Goal: Task Accomplishment & Management: Manage account settings

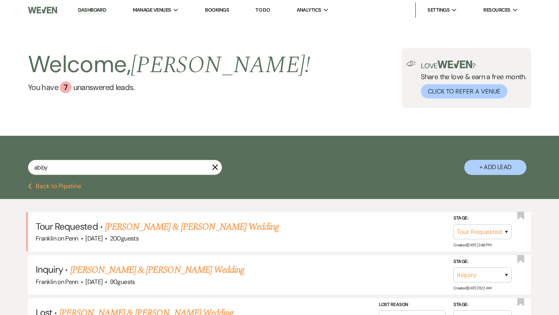
click at [215, 167] on icon "X" at bounding box center [215, 167] width 6 height 6
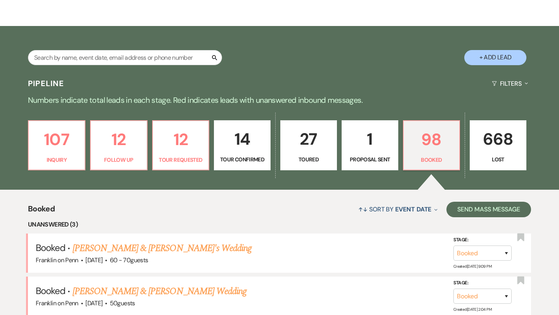
click at [244, 141] on p "14" at bounding box center [242, 139] width 47 height 26
select select "4"
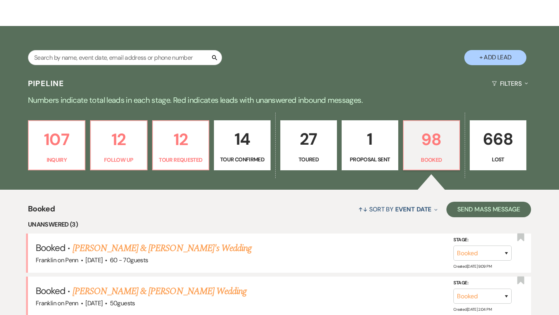
select select "4"
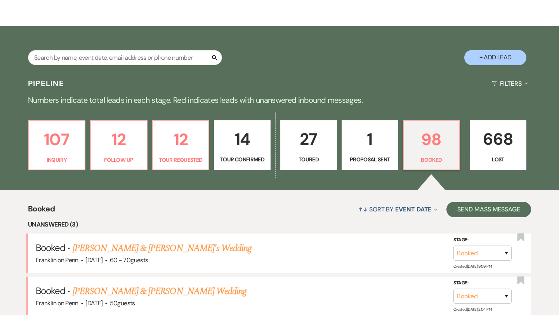
select select "4"
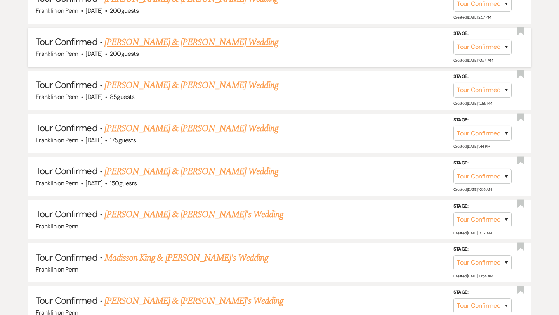
scroll to position [459, 0]
